Goal: Task Accomplishment & Management: Use online tool/utility

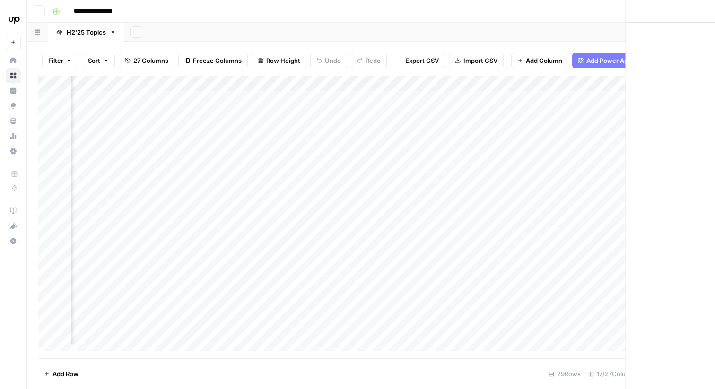
scroll to position [0, 910]
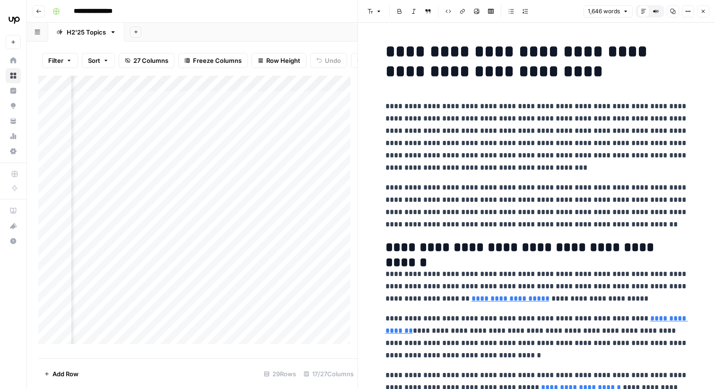
click at [700, 14] on button "Close" at bounding box center [703, 11] width 12 height 12
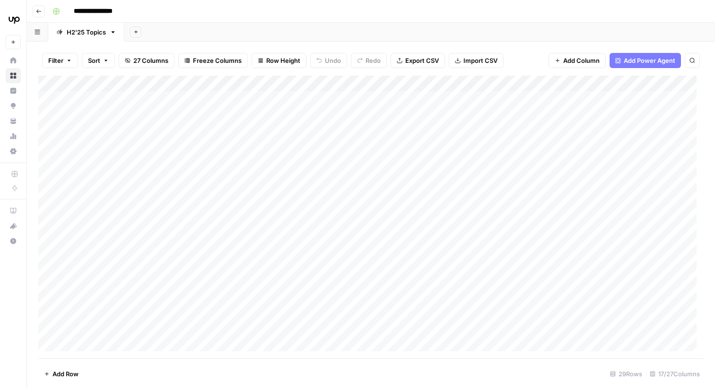
click at [368, 198] on div "Add Column" at bounding box center [370, 217] width 665 height 283
click at [377, 106] on div "Add Column" at bounding box center [370, 217] width 665 height 283
click at [377, 126] on div "Add Column" at bounding box center [370, 217] width 665 height 283
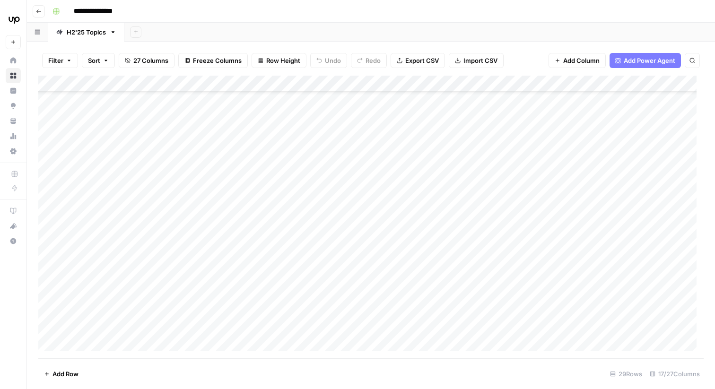
scroll to position [320, 0]
click at [370, 248] on div "Add Column" at bounding box center [370, 217] width 665 height 283
click at [374, 220] on div "Add Column" at bounding box center [370, 217] width 665 height 283
click at [369, 244] on div "Add Column" at bounding box center [370, 217] width 665 height 283
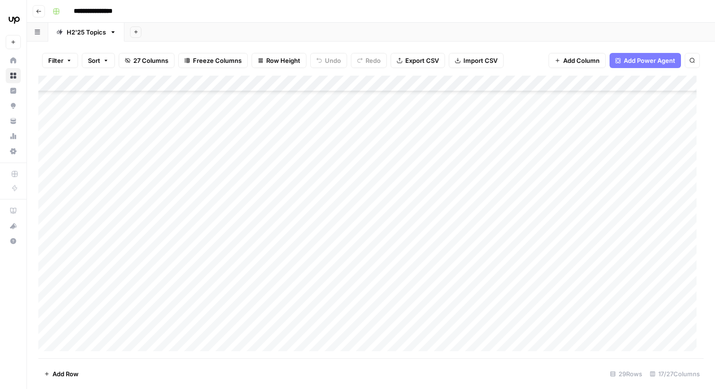
click at [369, 244] on div "Add Column" at bounding box center [370, 217] width 665 height 283
click at [365, 210] on div "Add Column" at bounding box center [370, 217] width 665 height 283
click at [396, 146] on div "Add Column" at bounding box center [370, 217] width 665 height 283
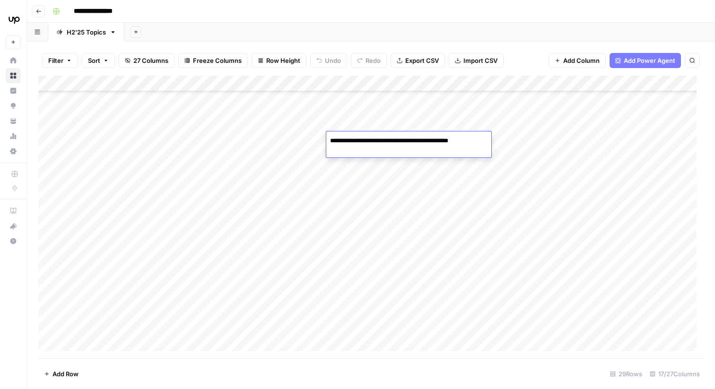
click at [400, 167] on div "Add Column" at bounding box center [370, 217] width 665 height 283
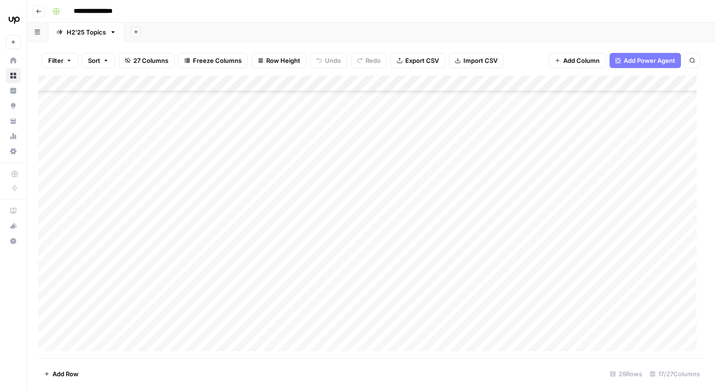
click at [400, 167] on div "Add Column" at bounding box center [370, 217] width 665 height 283
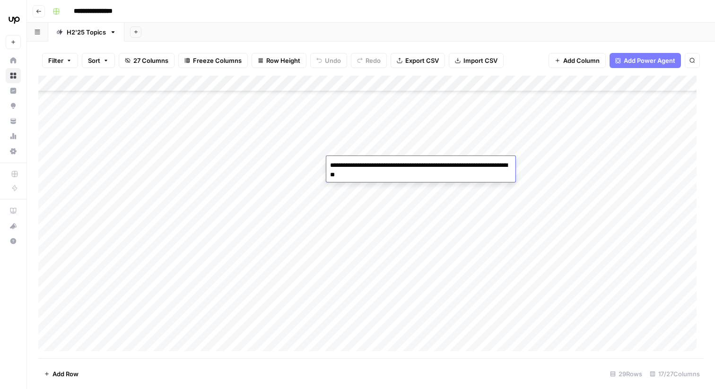
click at [388, 260] on div "Add Column" at bounding box center [370, 217] width 665 height 283
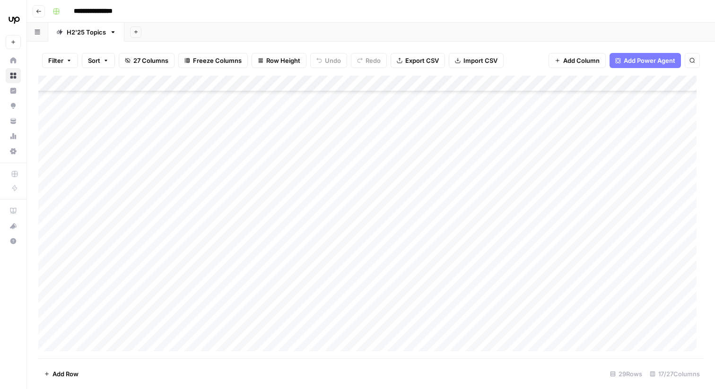
scroll to position [361, 0]
